Goal: Task Accomplishment & Management: Use online tool/utility

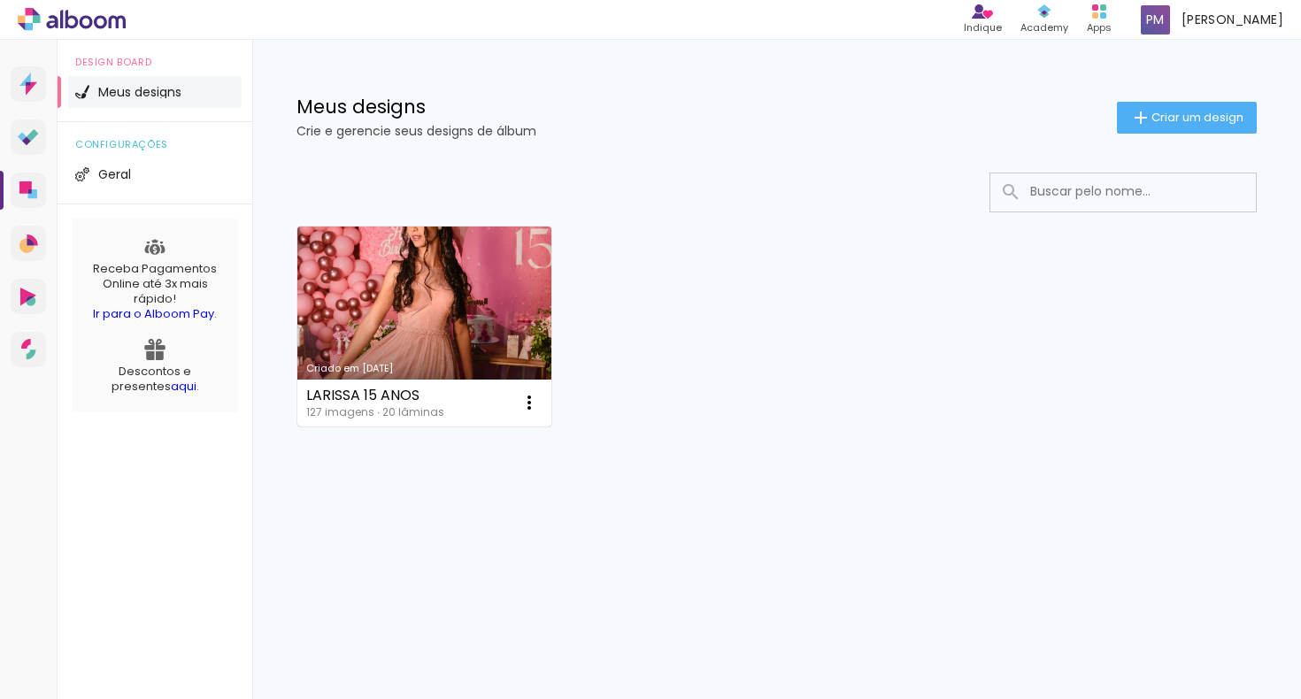
click at [408, 355] on link "Criado em [DATE]" at bounding box center [424, 327] width 254 height 200
